Goal: Information Seeking & Learning: Understand process/instructions

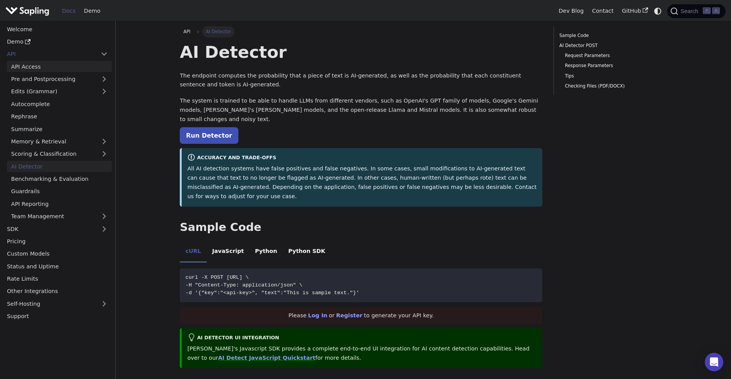
click at [29, 64] on link "API Access" at bounding box center [59, 66] width 105 height 11
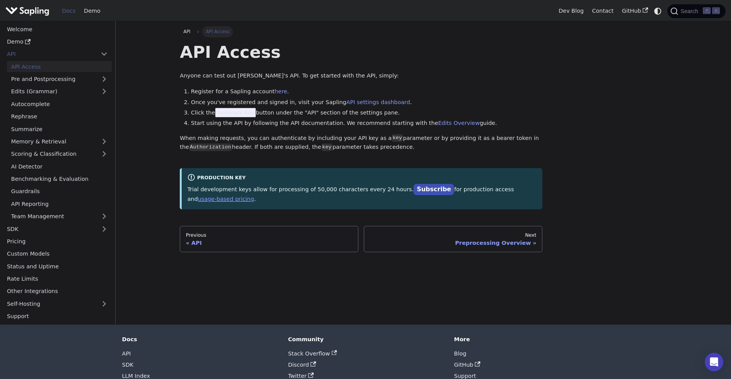
click at [232, 139] on p "When making requests, you can authenticate by including your API key as a key p…" at bounding box center [361, 143] width 363 height 19
click at [232, 116] on span "Generate Key" at bounding box center [235, 112] width 41 height 9
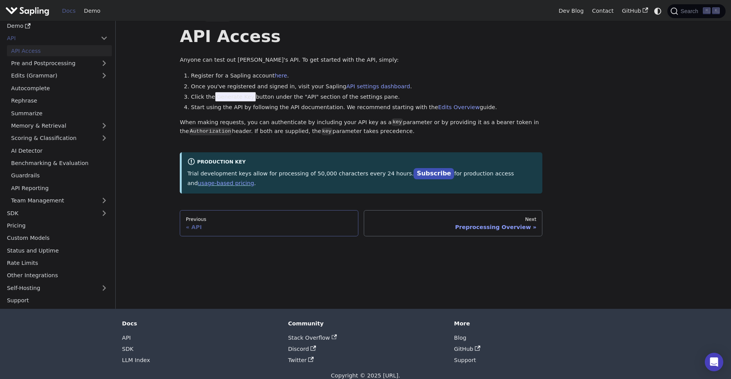
scroll to position [28, 0]
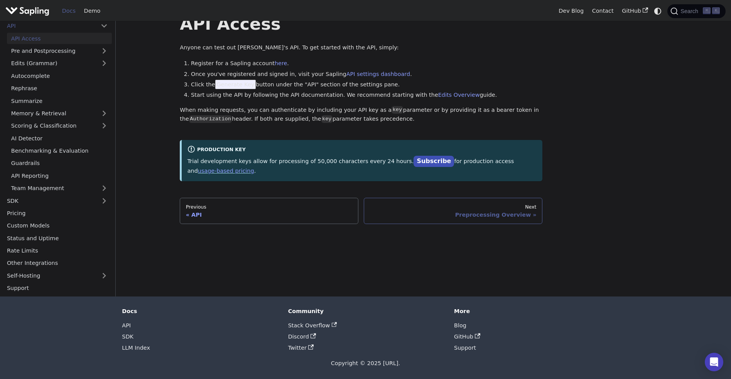
click at [534, 206] on div "Next" at bounding box center [453, 207] width 167 height 6
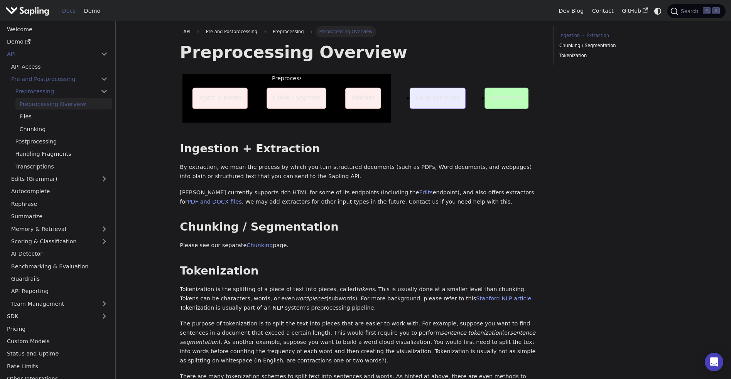
scroll to position [28, 0]
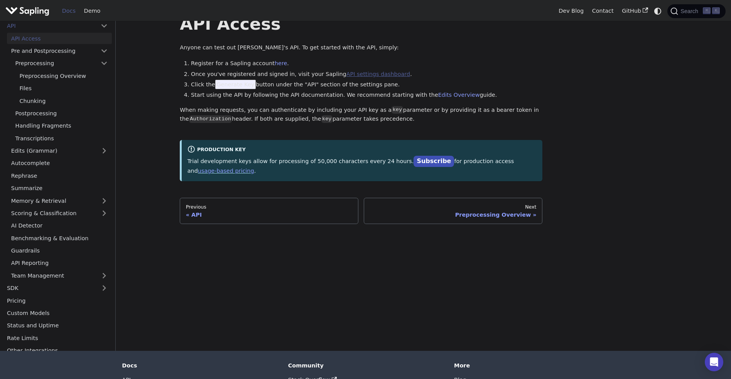
click at [370, 75] on link "API settings dashboard" at bounding box center [379, 74] width 64 height 6
